Goal: Information Seeking & Learning: Learn about a topic

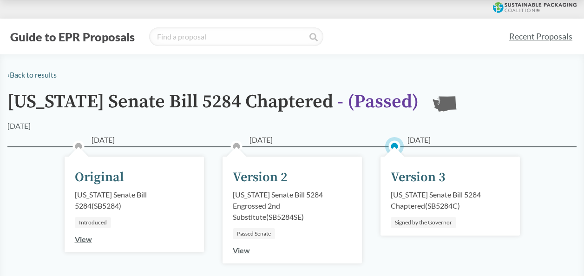
scroll to position [60, 0]
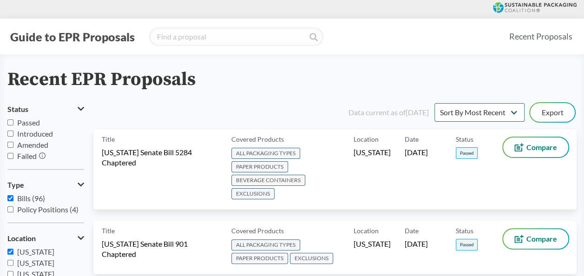
click at [12, 249] on input "[US_STATE]" at bounding box center [10, 252] width 6 height 6
checkbox input "false"
click at [9, 262] on input "[US_STATE]" at bounding box center [10, 263] width 6 height 6
checkbox input "true"
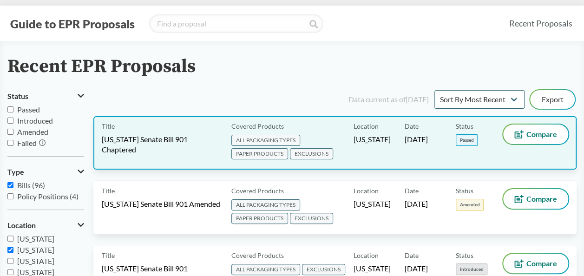
scroll to position [14, 0]
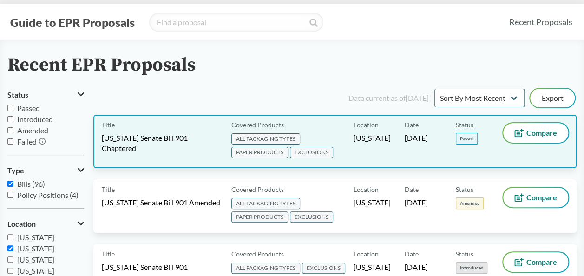
click at [193, 148] on div "Title [US_STATE] Senate Bill 901 Chaptered" at bounding box center [165, 141] width 126 height 37
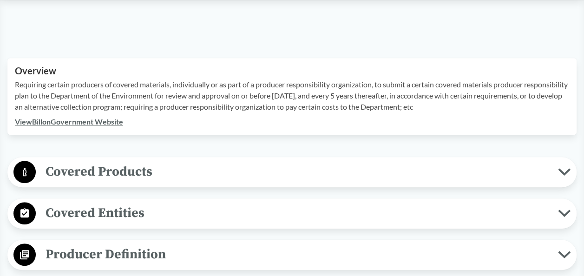
scroll to position [283, 0]
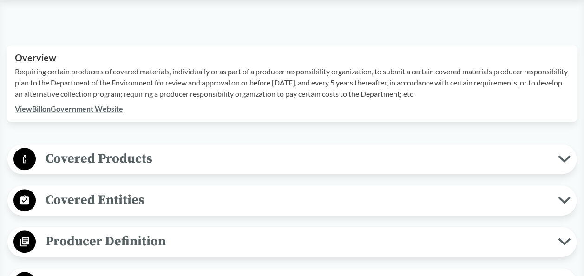
click at [89, 106] on link "View Bill on Government Website" at bounding box center [69, 108] width 108 height 9
